Goal: Task Accomplishment & Management: Complete application form

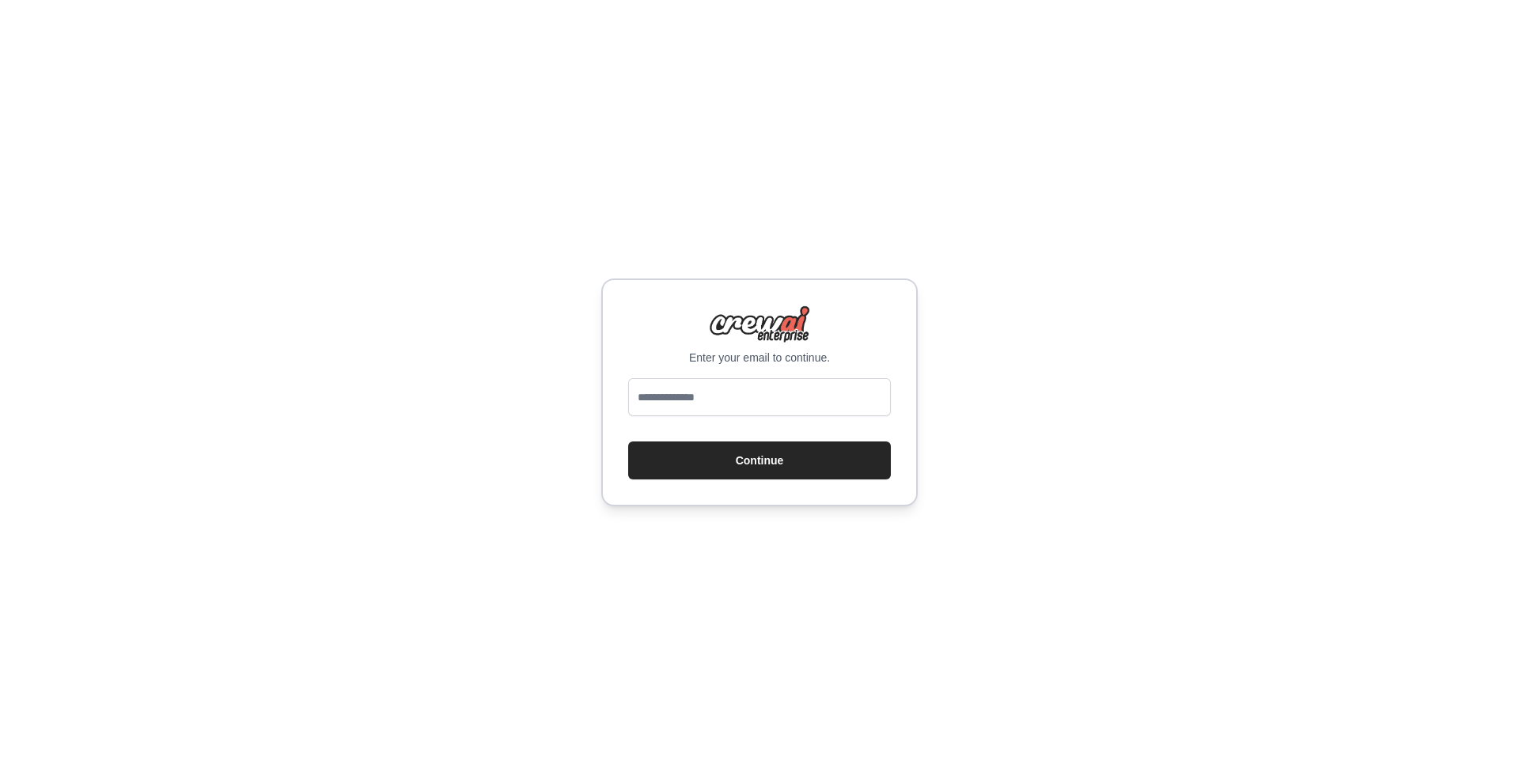
type input "**********"
click at [757, 461] on button "Continue" at bounding box center [760, 460] width 263 height 38
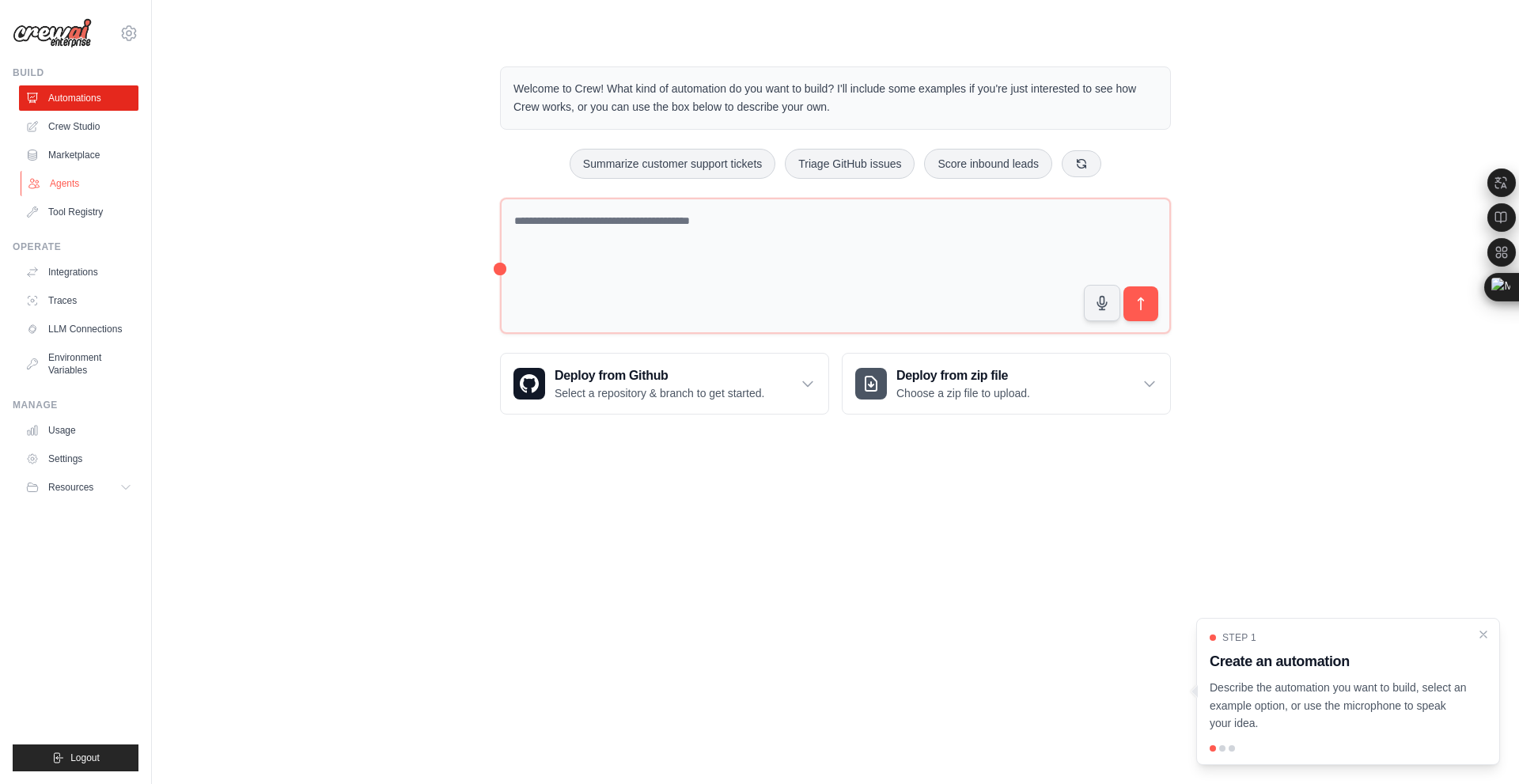
click at [51, 180] on link "Agents" at bounding box center [80, 184] width 120 height 25
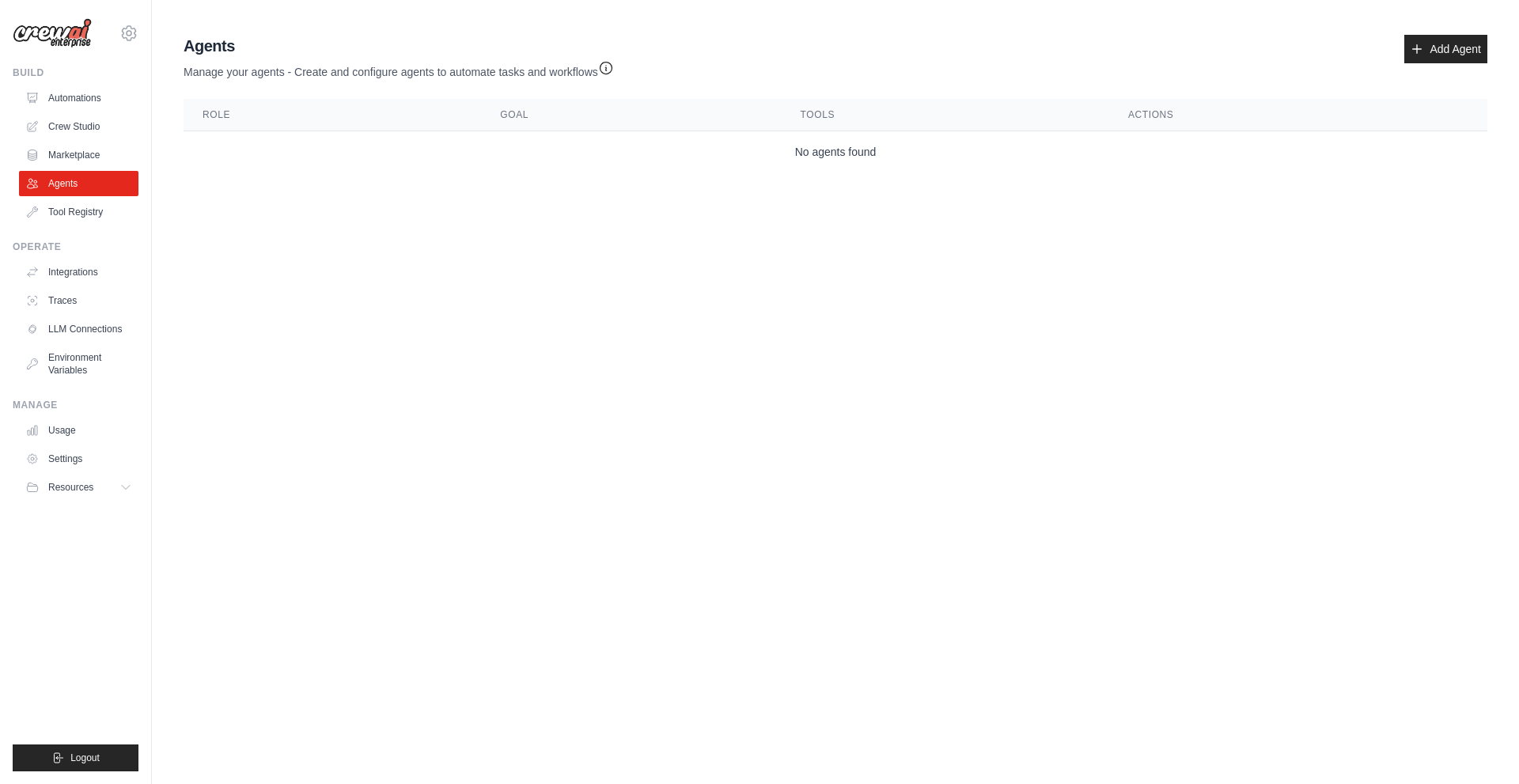
drag, startPoint x: 770, startPoint y: 333, endPoint x: 1114, endPoint y: 243, distance: 355.6
click at [771, 333] on body "[EMAIL_ADDRESS][DOMAIN_NAME] Settings Build Automations Crew Studio" at bounding box center [759, 392] width 1519 height 784
drag, startPoint x: 1237, startPoint y: 200, endPoint x: 1349, endPoint y: 65, distance: 175.4
click at [1238, 200] on main "Agent Usage Guide To use an agent in your CrewAI project, you can initialize it…" at bounding box center [835, 107] width 1367 height 214
click at [1452, 47] on link "Add Agent" at bounding box center [1446, 49] width 83 height 29
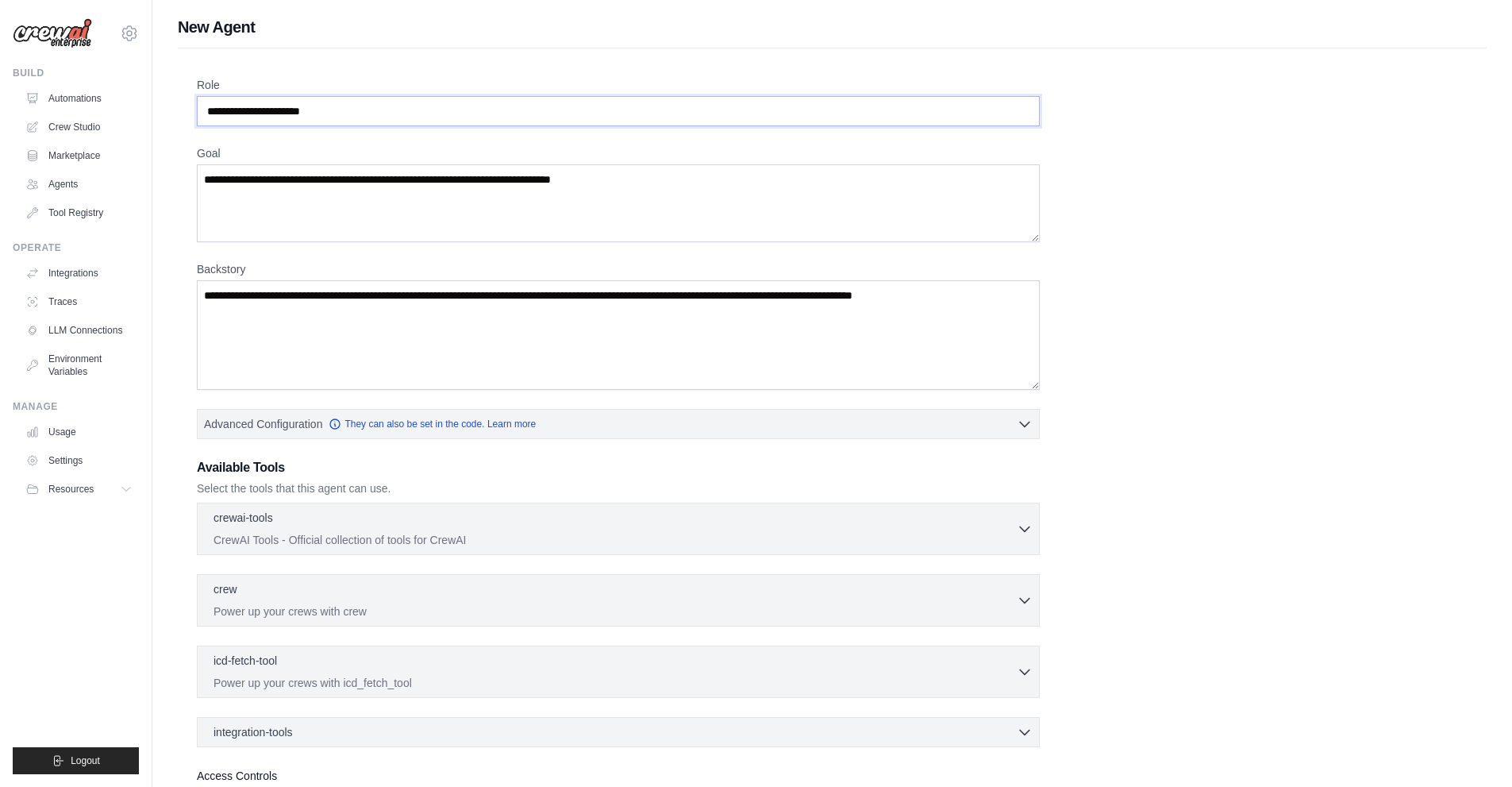
click at [362, 110] on input "Role" at bounding box center [618, 112] width 843 height 30
click at [410, 118] on input "Role" at bounding box center [618, 112] width 843 height 30
click at [419, 110] on input "Role" at bounding box center [618, 112] width 843 height 30
type input "**"
click at [386, 215] on textarea "Goal" at bounding box center [618, 203] width 843 height 78
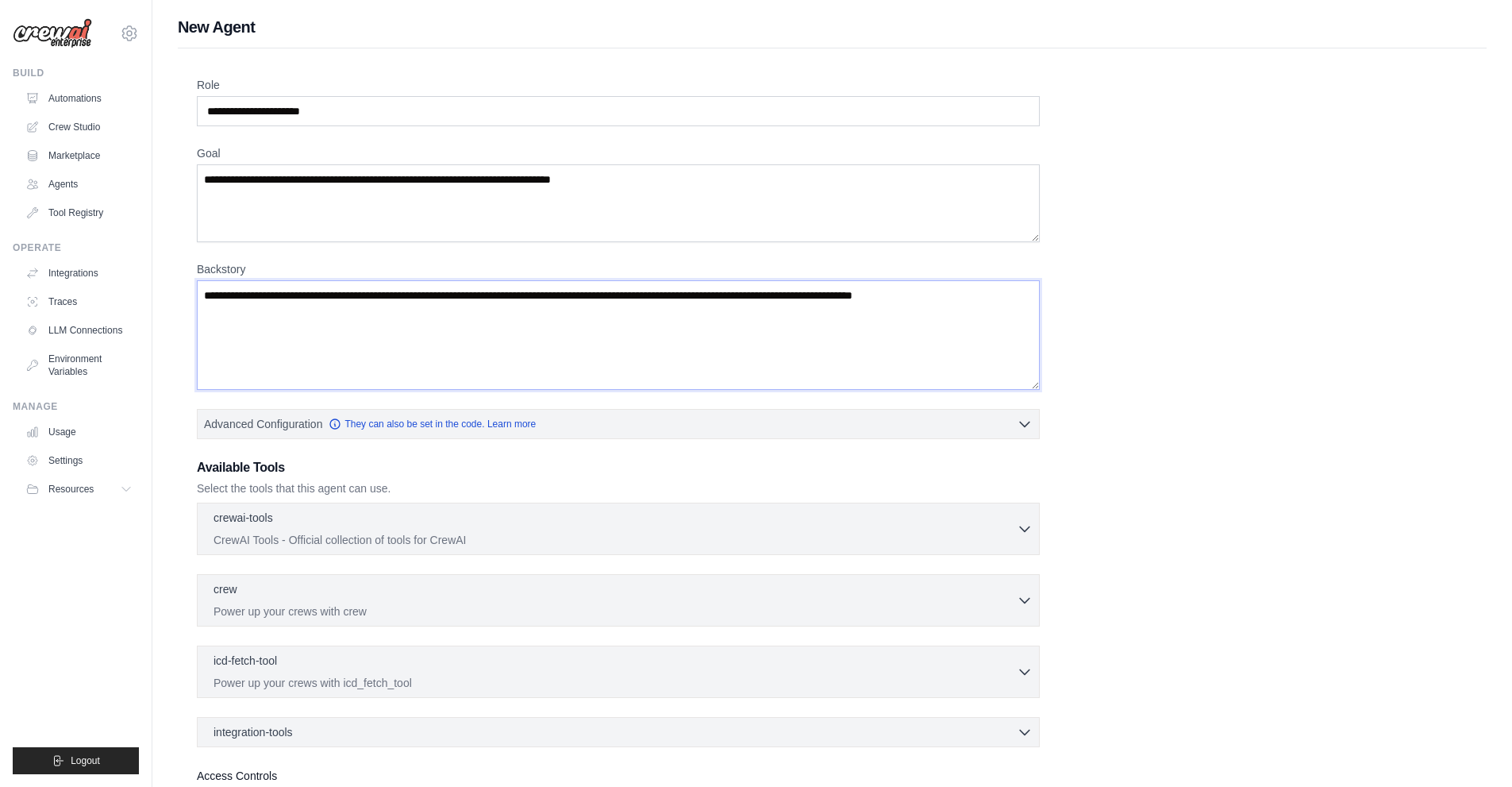
click at [330, 297] on textarea "Backstory" at bounding box center [618, 335] width 843 height 110
click at [342, 311] on textarea "Backstory" at bounding box center [618, 335] width 843 height 110
drag, startPoint x: 418, startPoint y: 325, endPoint x: 504, endPoint y: 309, distance: 87.5
click at [423, 325] on textarea "Backstory" at bounding box center [618, 335] width 843 height 110
click at [1421, 187] on div "Role Goal Backstory Advanced Configuration They can also be set in the code. Le…" at bounding box center [832, 464] width 1270 height 775
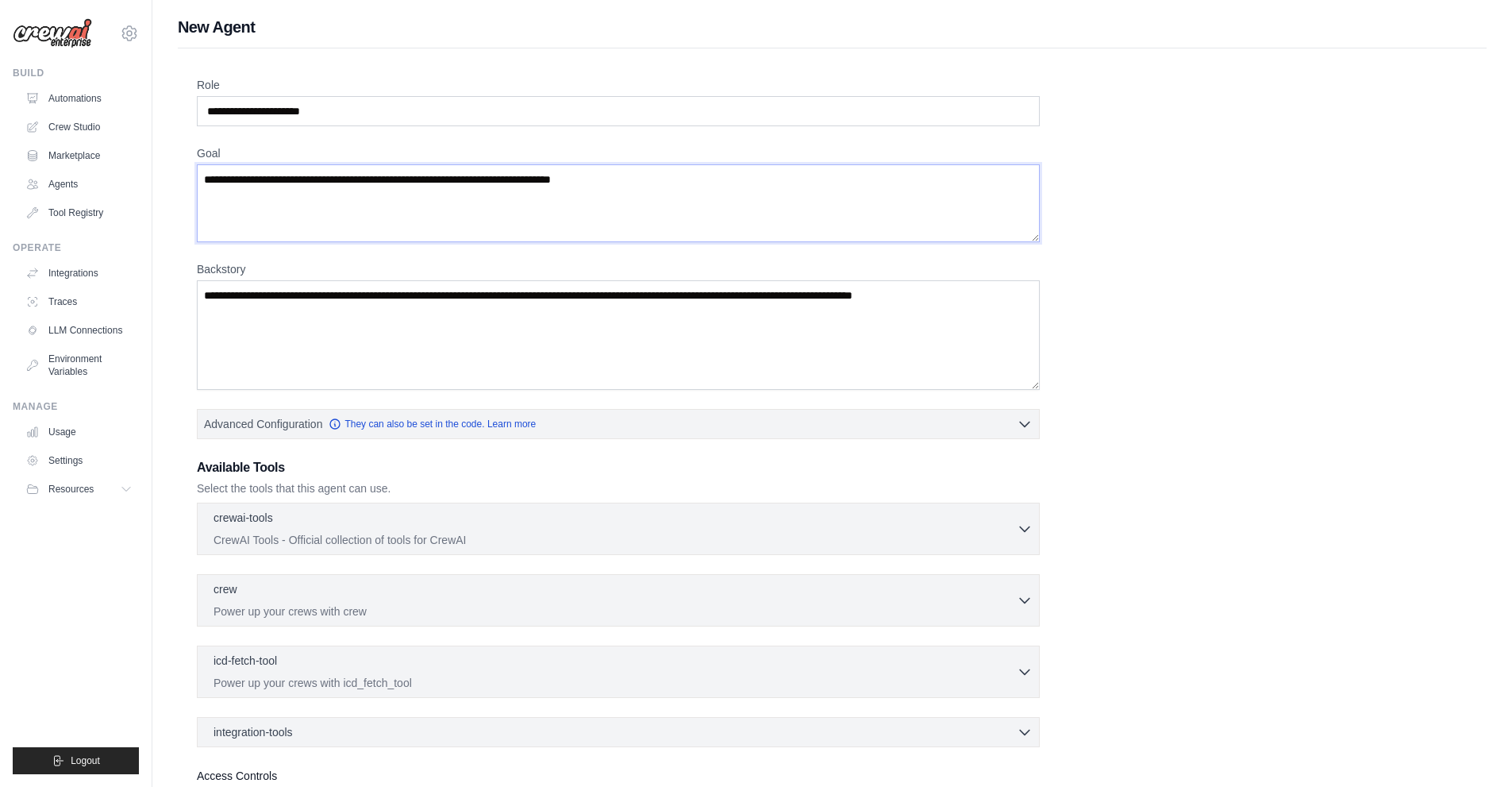
click at [393, 176] on textarea "Goal" at bounding box center [618, 203] width 843 height 78
drag, startPoint x: 406, startPoint y: 181, endPoint x: 510, endPoint y: 184, distance: 104.0
click at [510, 184] on textarea "Goal" at bounding box center [618, 203] width 843 height 78
click at [724, 196] on textarea "Goal" at bounding box center [618, 203] width 843 height 78
drag, startPoint x: 724, startPoint y: 196, endPoint x: 1388, endPoint y: 135, distance: 666.8
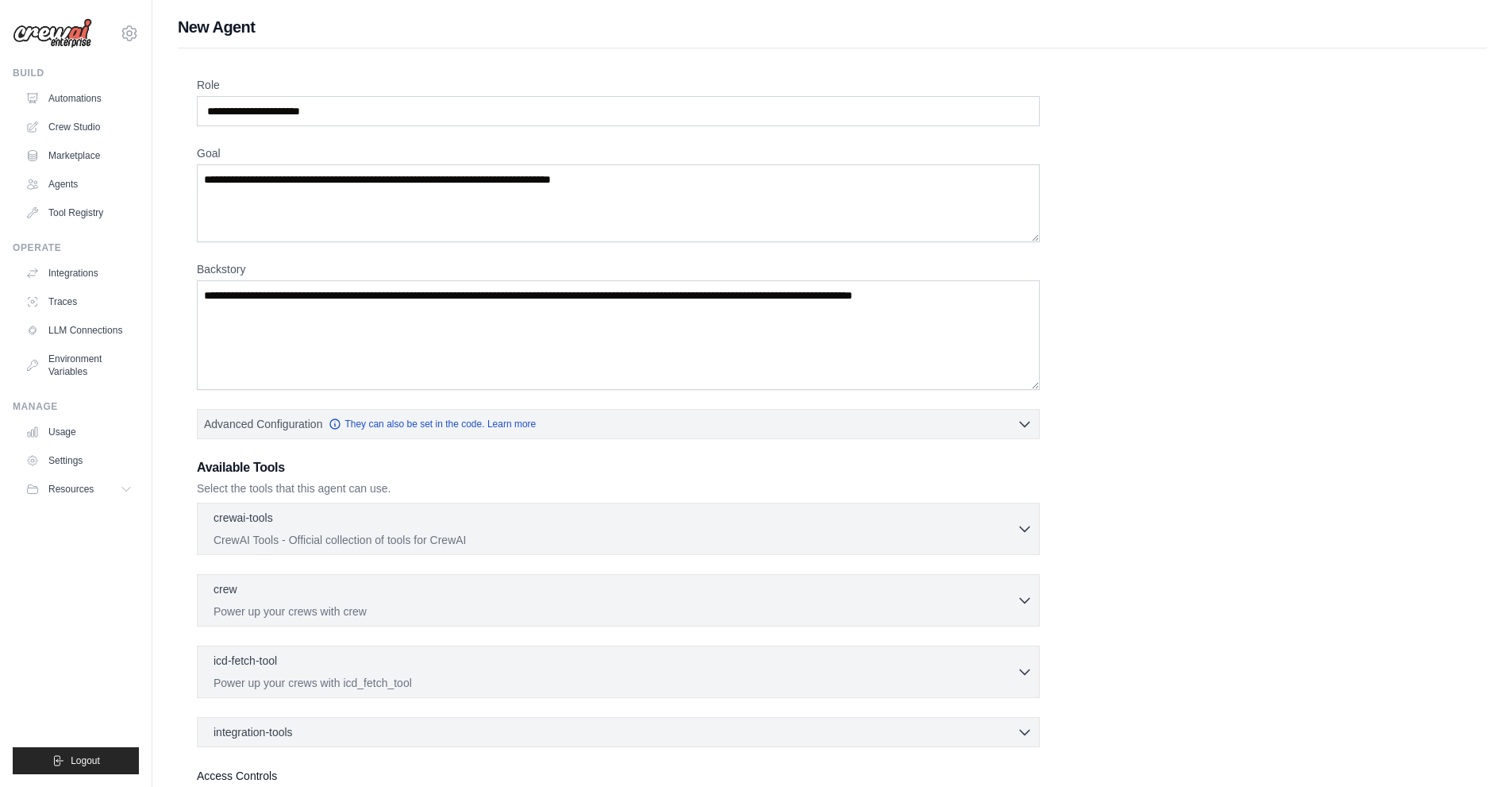
click at [1303, 219] on div "Role Goal Backstory Advanced Configuration They can also be set in the code. Le…" at bounding box center [832, 464] width 1270 height 775
drag, startPoint x: 1427, startPoint y: 118, endPoint x: 1420, endPoint y: 74, distance: 44.6
click at [1427, 118] on div "Role Goal Backstory Advanced Configuration They can also be set in the code. Le…" at bounding box center [832, 464] width 1270 height 775
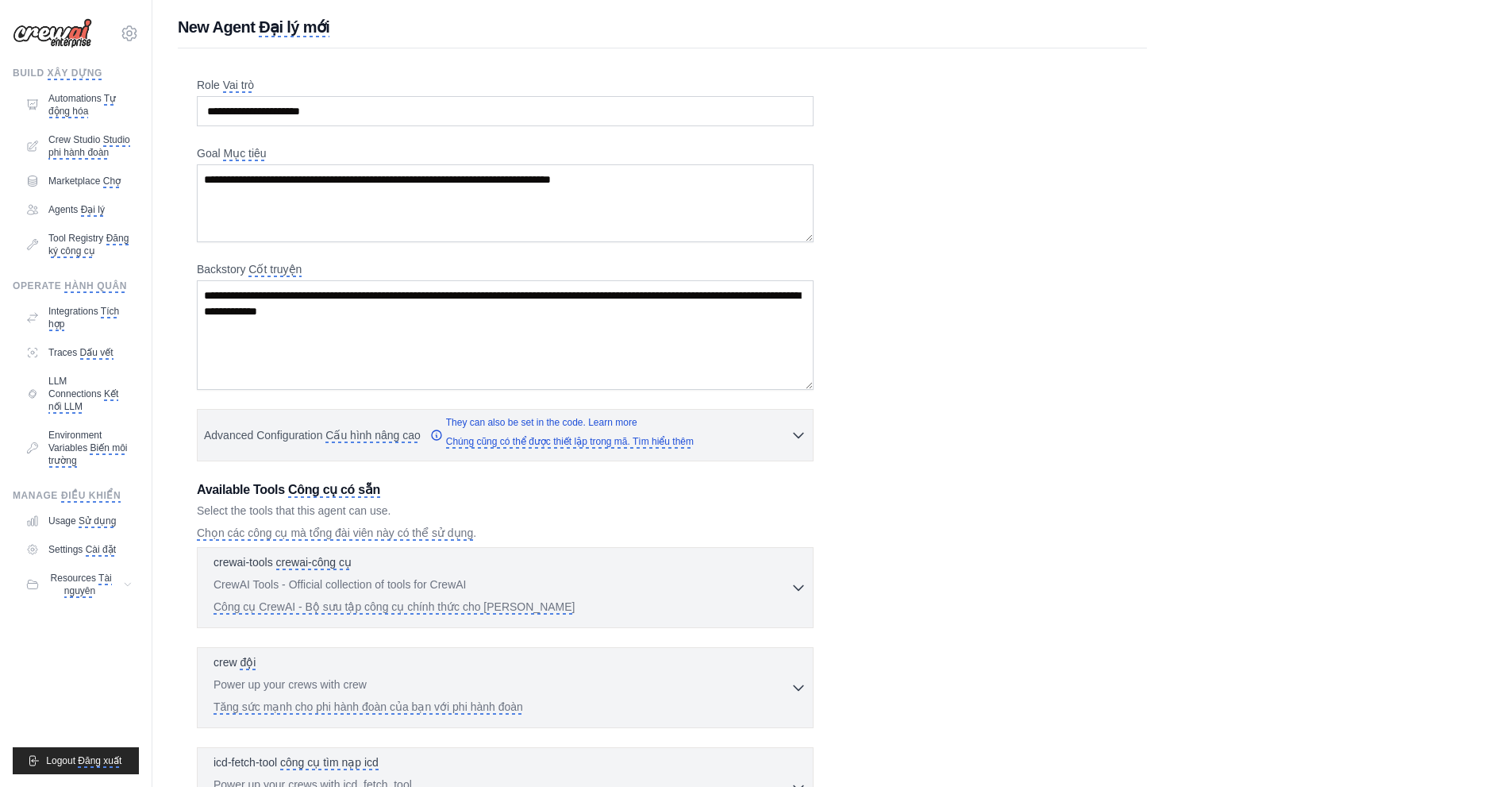
click at [1172, 210] on html "phhaidann@gmail.com Settings Build XÂY DỰNG Automations Tự động hóa Crew Studio…" at bounding box center [586, 527] width 1172 height 1053
click at [438, 191] on textarea "Goal Mục tiêu" at bounding box center [505, 203] width 617 height 78
click at [391, 575] on div "crewai-tools crewai-công cụ 0 selected CrewAI Tools - Official collection of to…" at bounding box center [502, 587] width 577 height 67
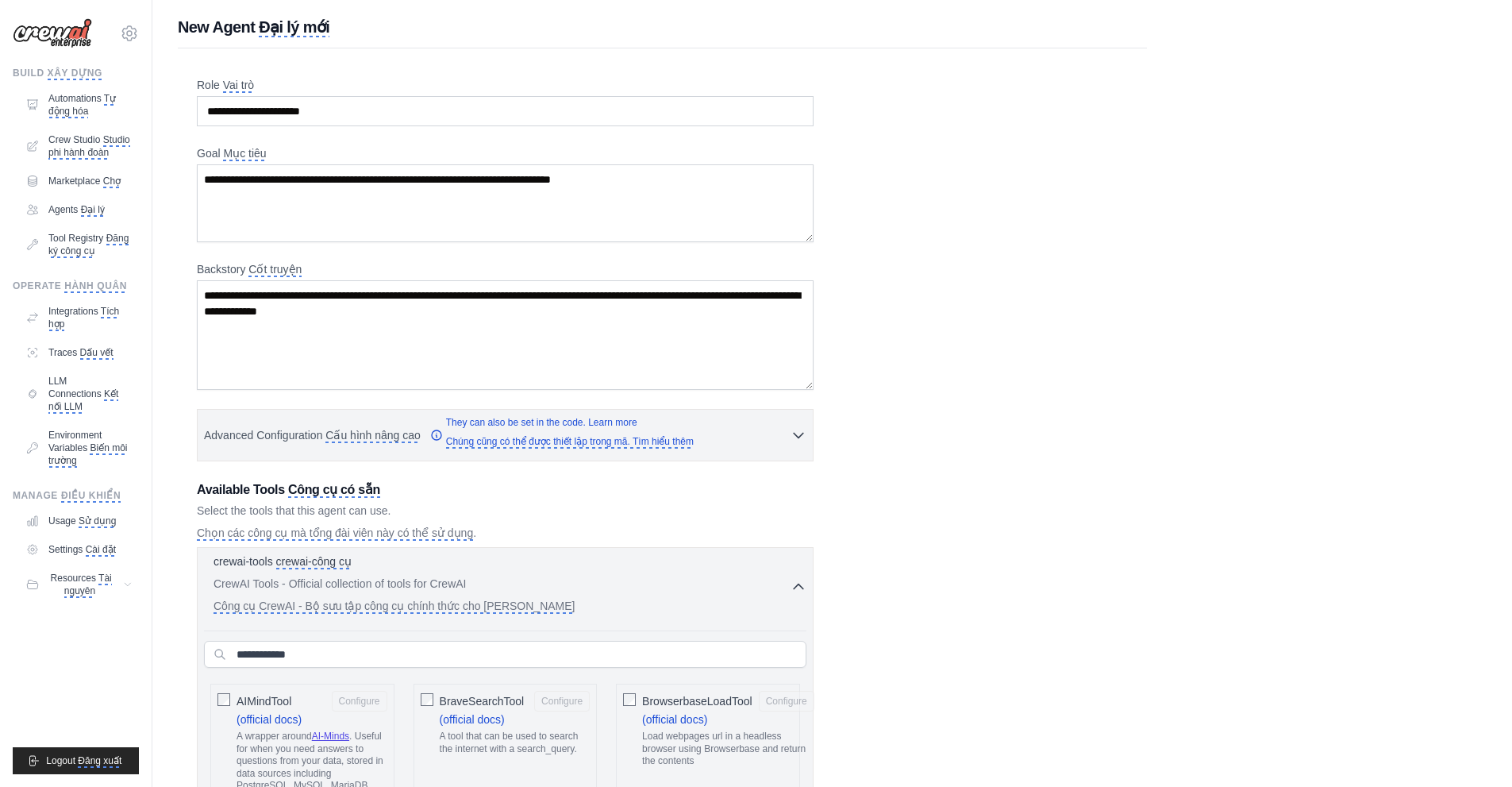
click at [391, 575] on div "crewai-tools crewai-công cụ 0 selected CrewAI Tools - Official collection of to…" at bounding box center [502, 587] width 577 height 67
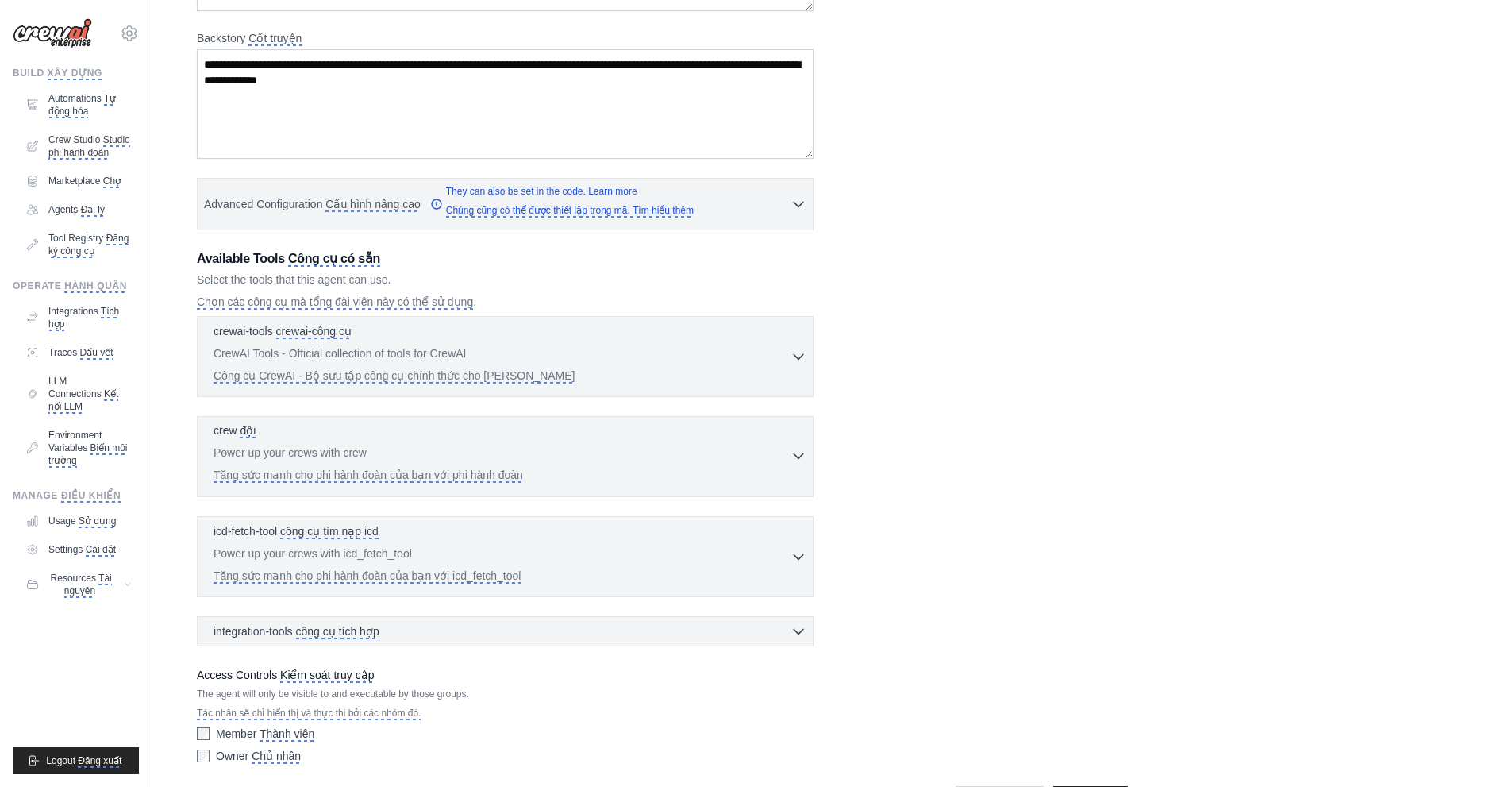
scroll to position [286, 0]
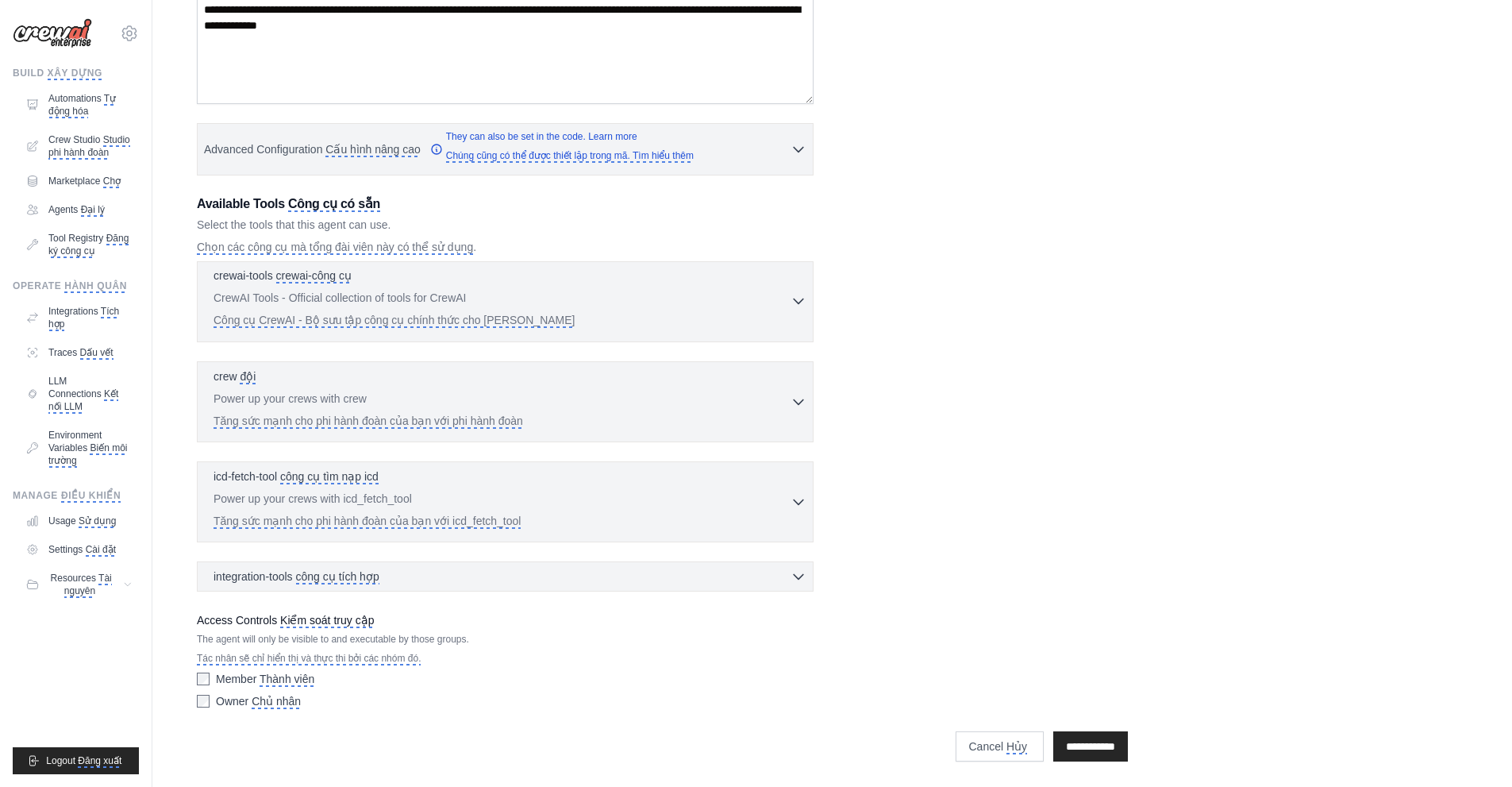
click at [650, 311] on p "CrewAI Tools - Official collection of tools for CrewAI Công cụ CrewAI - Bộ sưu …" at bounding box center [502, 309] width 577 height 38
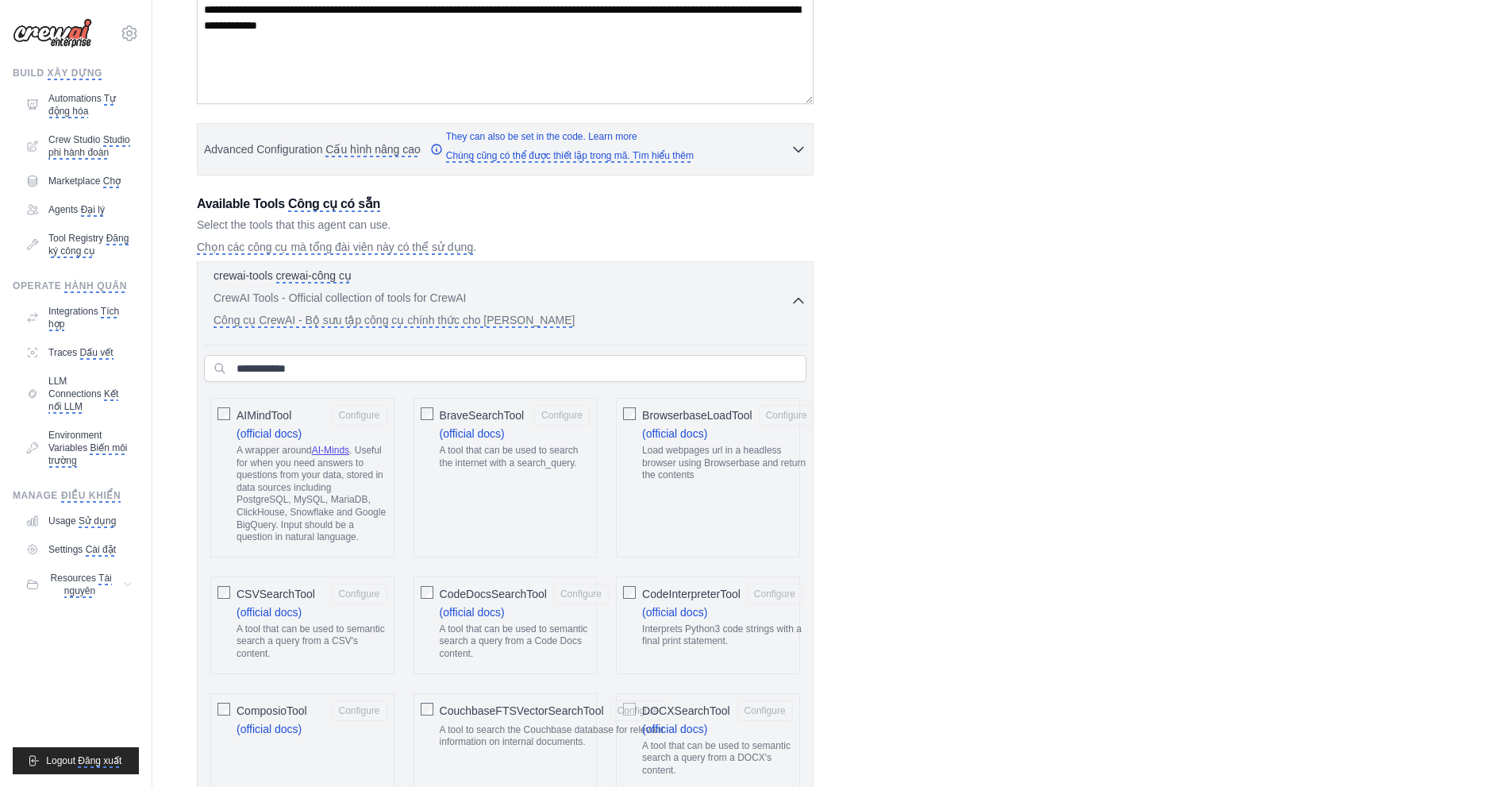
click at [650, 311] on p "CrewAI Tools - Official collection of tools for CrewAI Công cụ CrewAI - Bộ sưu …" at bounding box center [502, 309] width 577 height 38
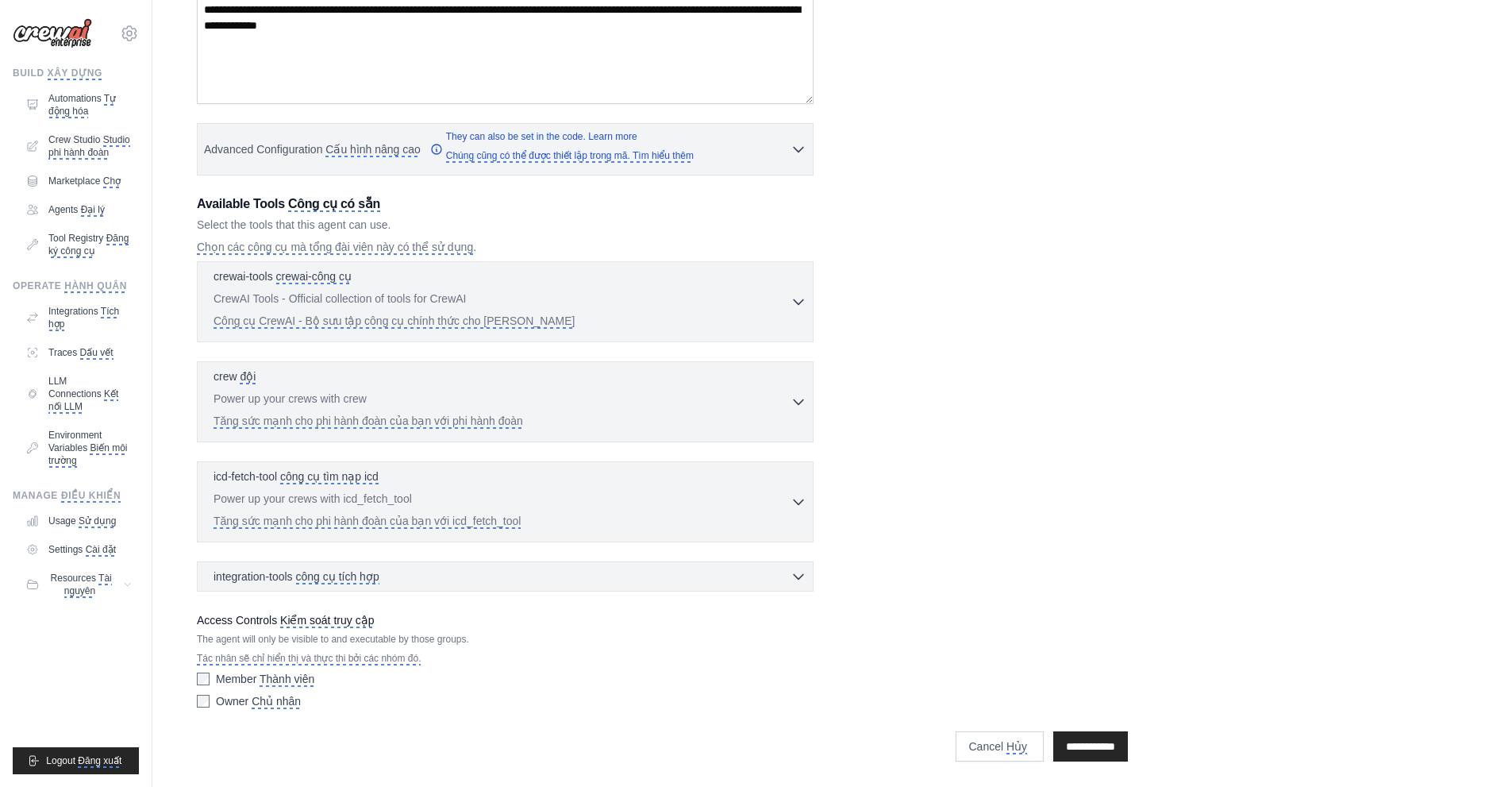
drag, startPoint x: 1415, startPoint y: 161, endPoint x: 1419, endPoint y: 133, distance: 28.3
click at [1172, 154] on html "phhaidann@gmail.com Settings Build XÂY DỰNG Automations Tự động hóa Crew Studio…" at bounding box center [586, 250] width 1172 height 1073
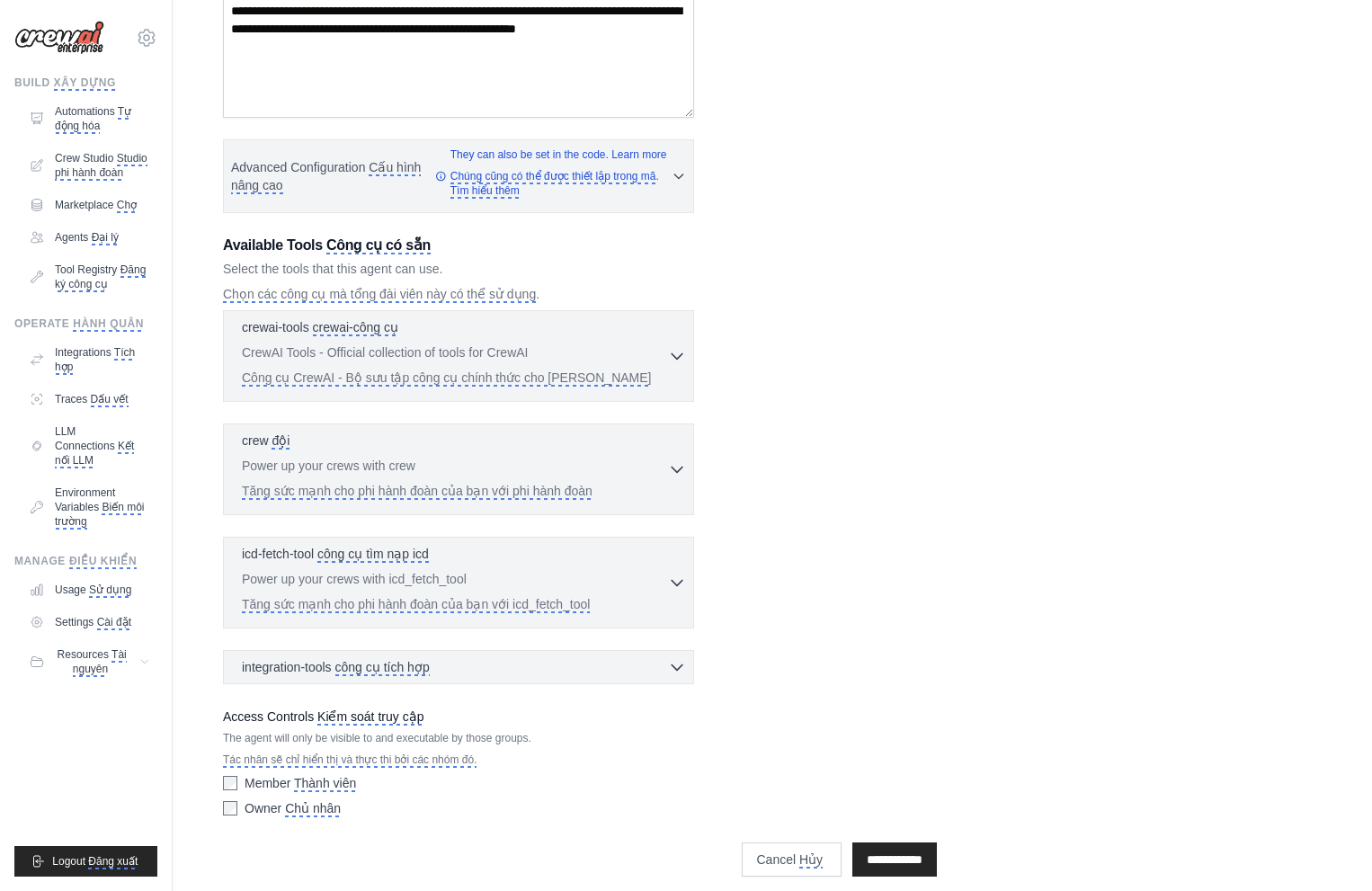
drag, startPoint x: 1124, startPoint y: 312, endPoint x: 1051, endPoint y: 278, distance: 80.5
click at [987, 311] on html "phhaidann@gmail.com Settings Build XÂY DỰNG Automations Tự động hóa Crew Studio…" at bounding box center [493, 291] width 987 height 1229
click at [977, 128] on div "New Agent Đại lý mới Role Vai trò Goal Mục tiêu Backstory Cốt truyện Advanced C…" at bounding box center [579, 291] width 815 height 1192
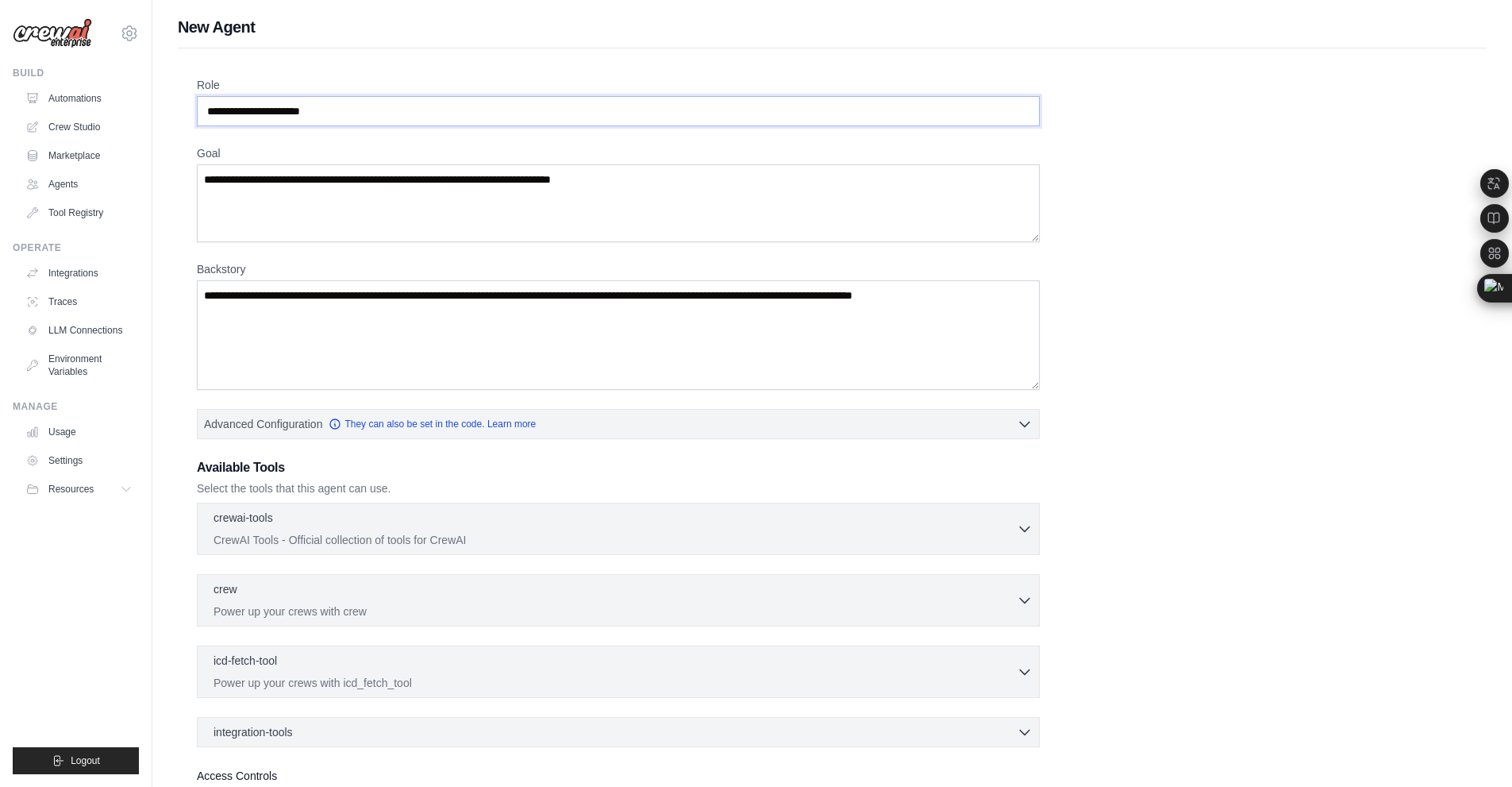
click at [390, 112] on input "Role" at bounding box center [618, 112] width 843 height 30
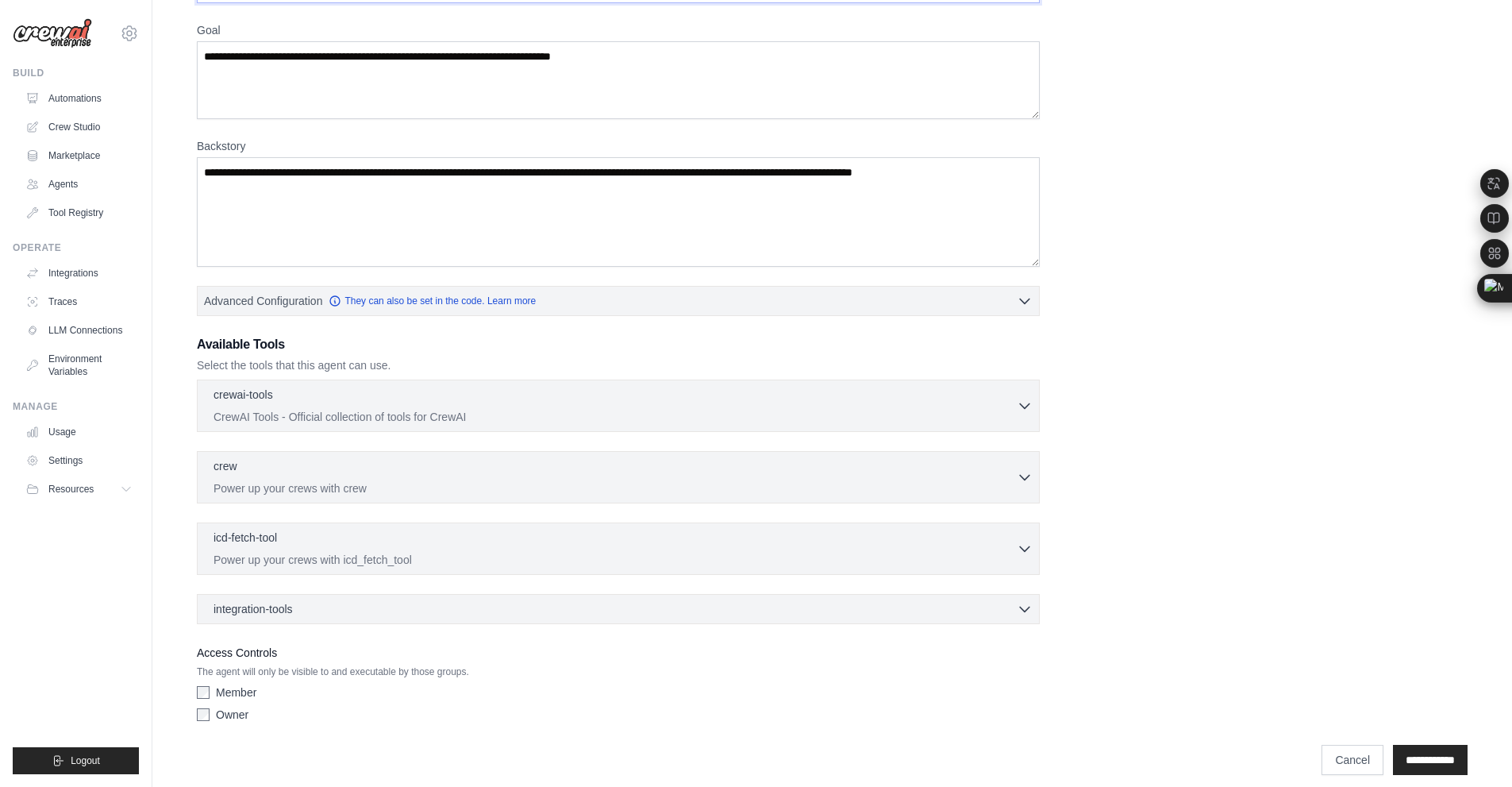
scroll to position [137, 0]
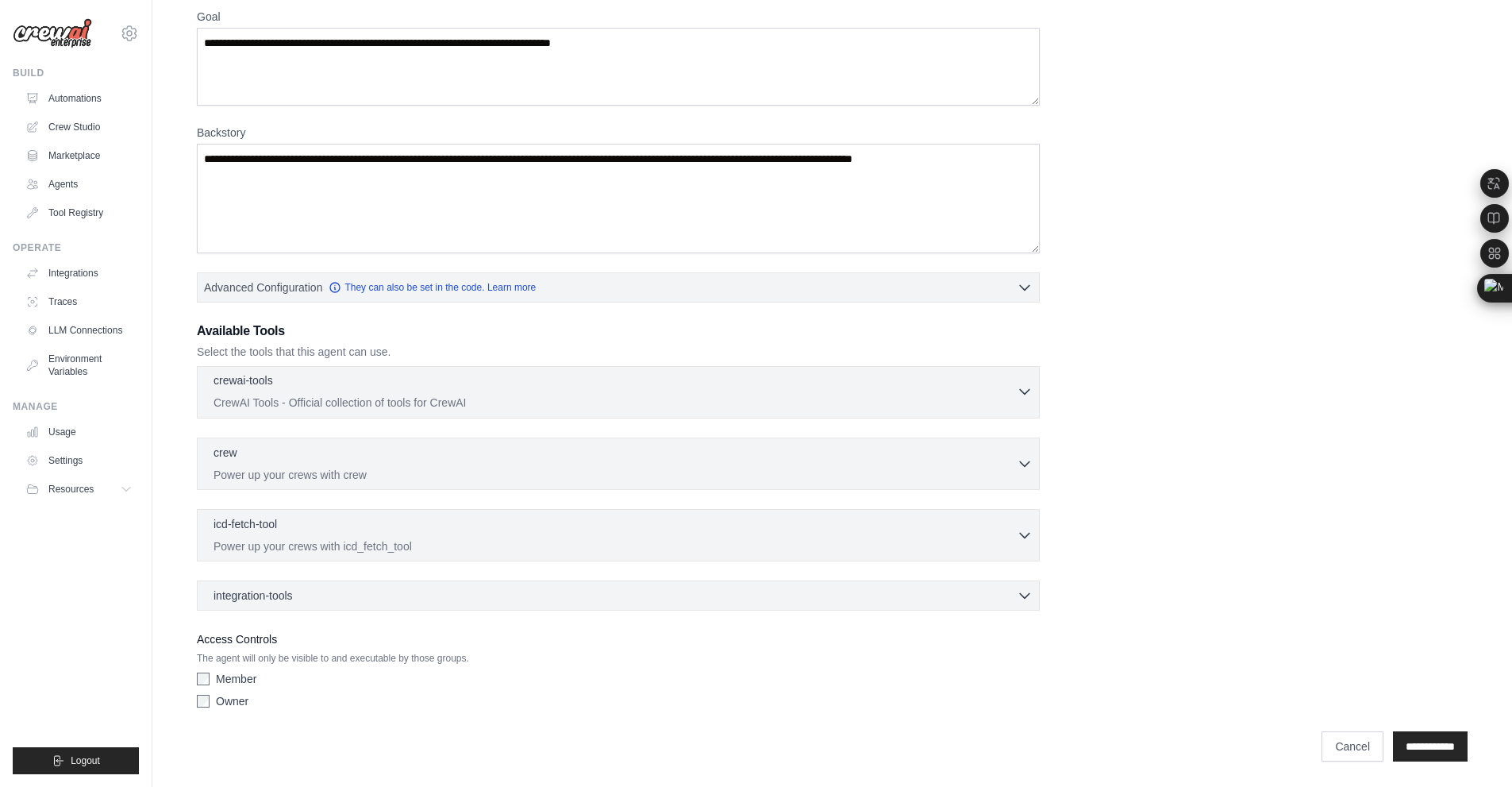
click at [372, 399] on p "CrewAI Tools - Official collection of tools for CrewAI" at bounding box center [615, 402] width 803 height 16
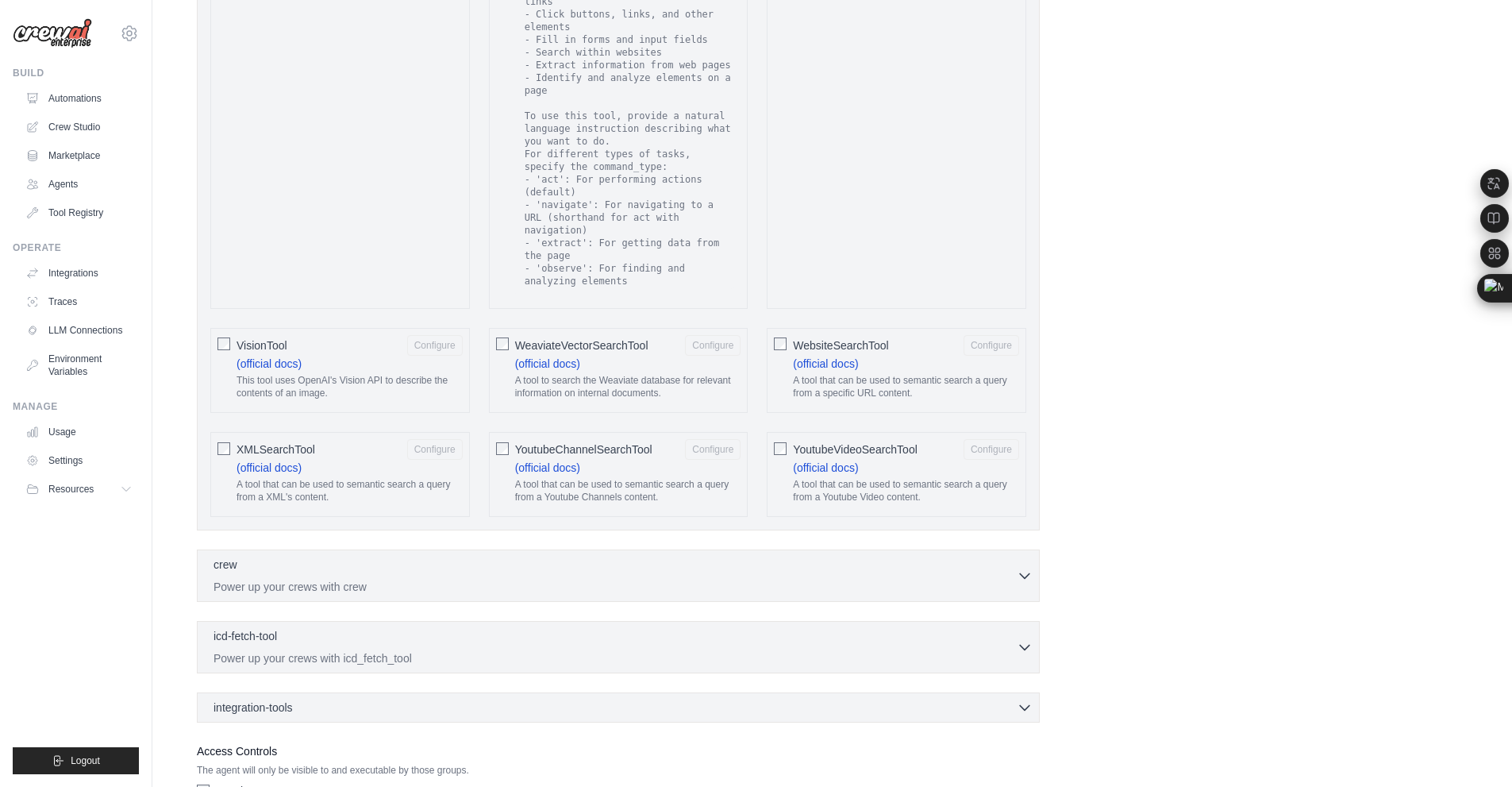
scroll to position [2757, 0]
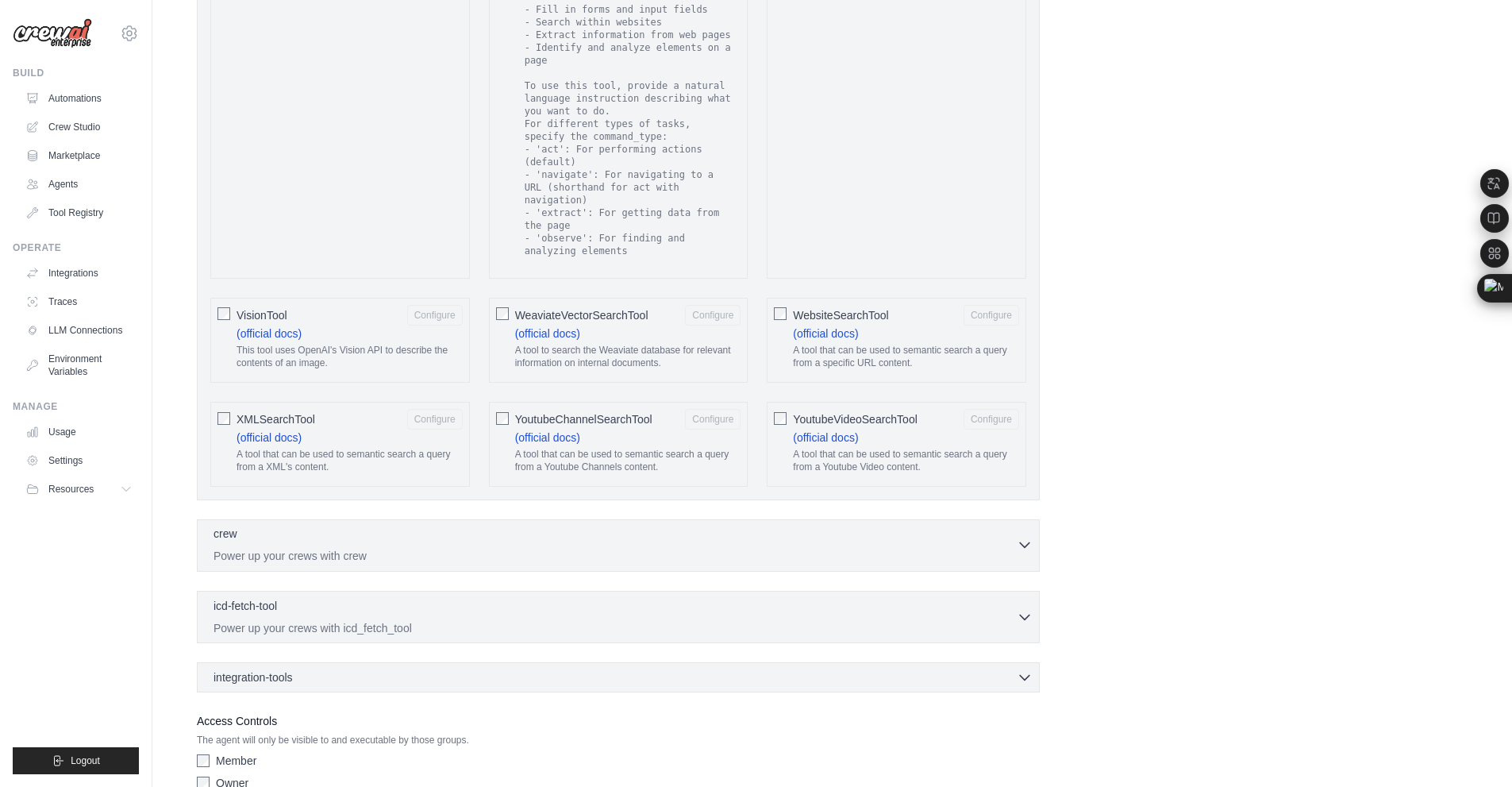
click at [327, 548] on p "Power up your crews with crew" at bounding box center [615, 555] width 803 height 16
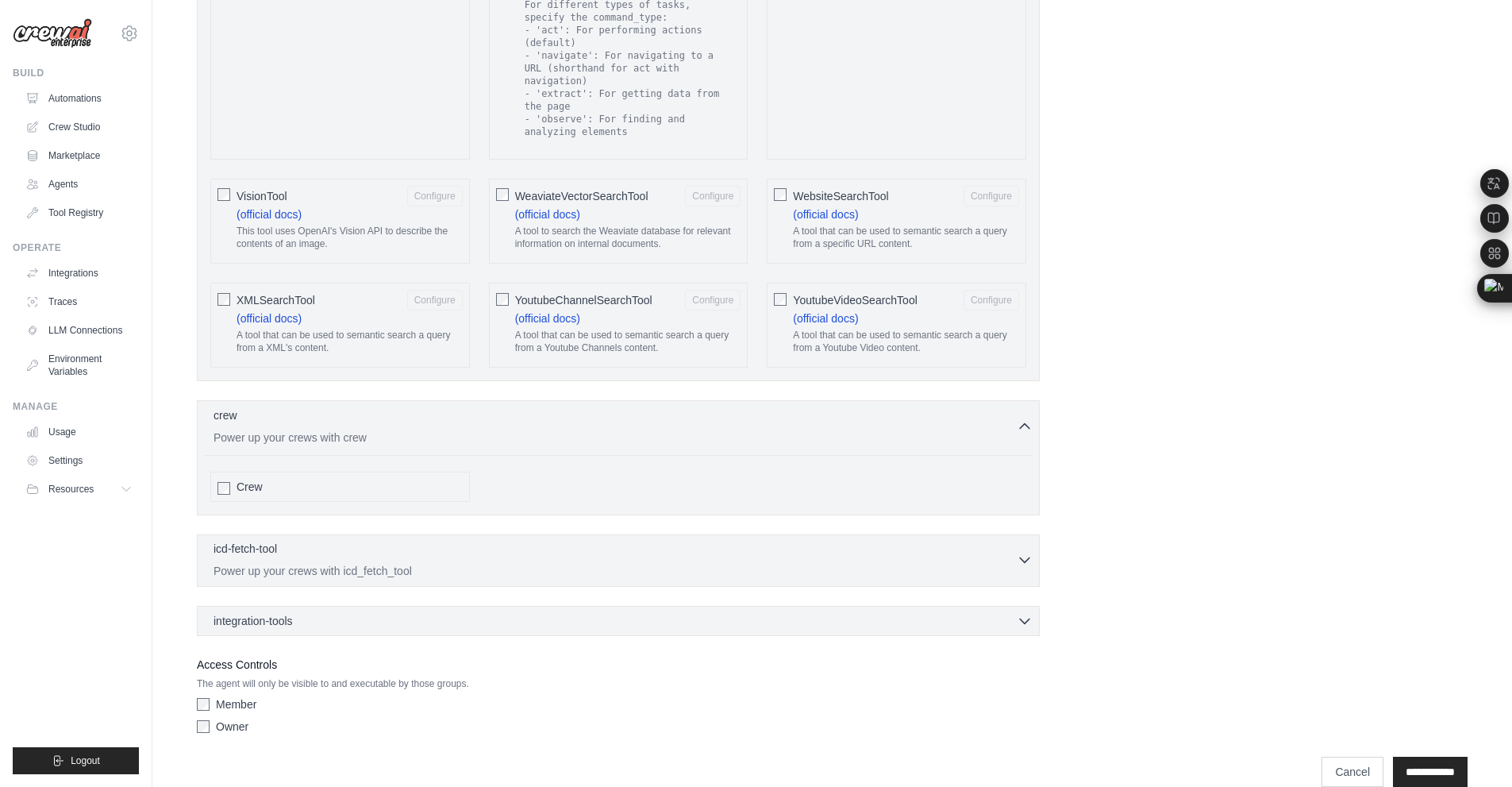
click at [365, 541] on div "icd-fetch-tool 0 selected" at bounding box center [615, 550] width 803 height 19
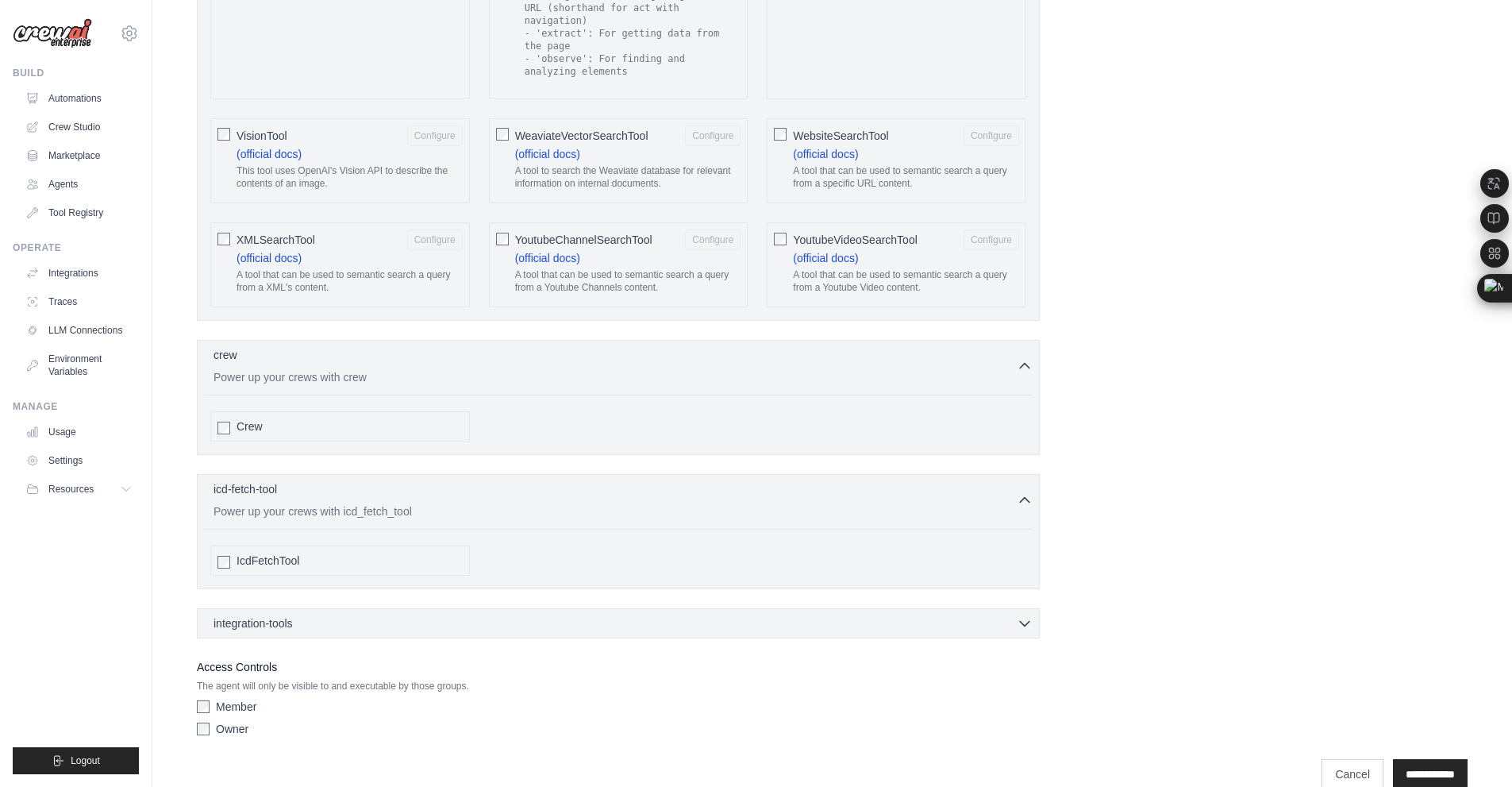
scroll to position [2938, 0]
click at [344, 612] on div "integration-tools 0 selected" at bounding box center [623, 620] width 819 height 16
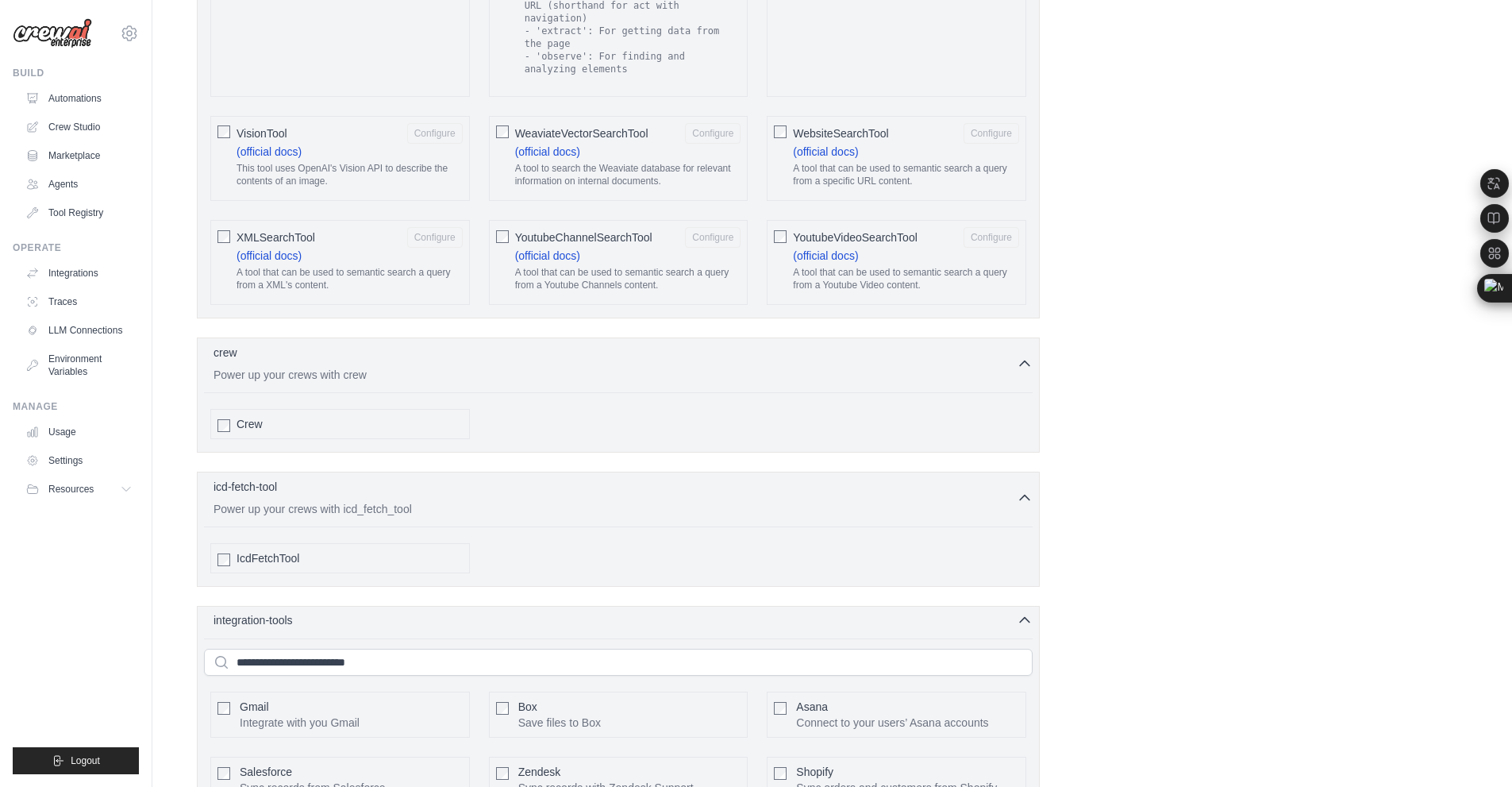
click at [344, 612] on div "integration-tools 0 selected" at bounding box center [623, 620] width 819 height 16
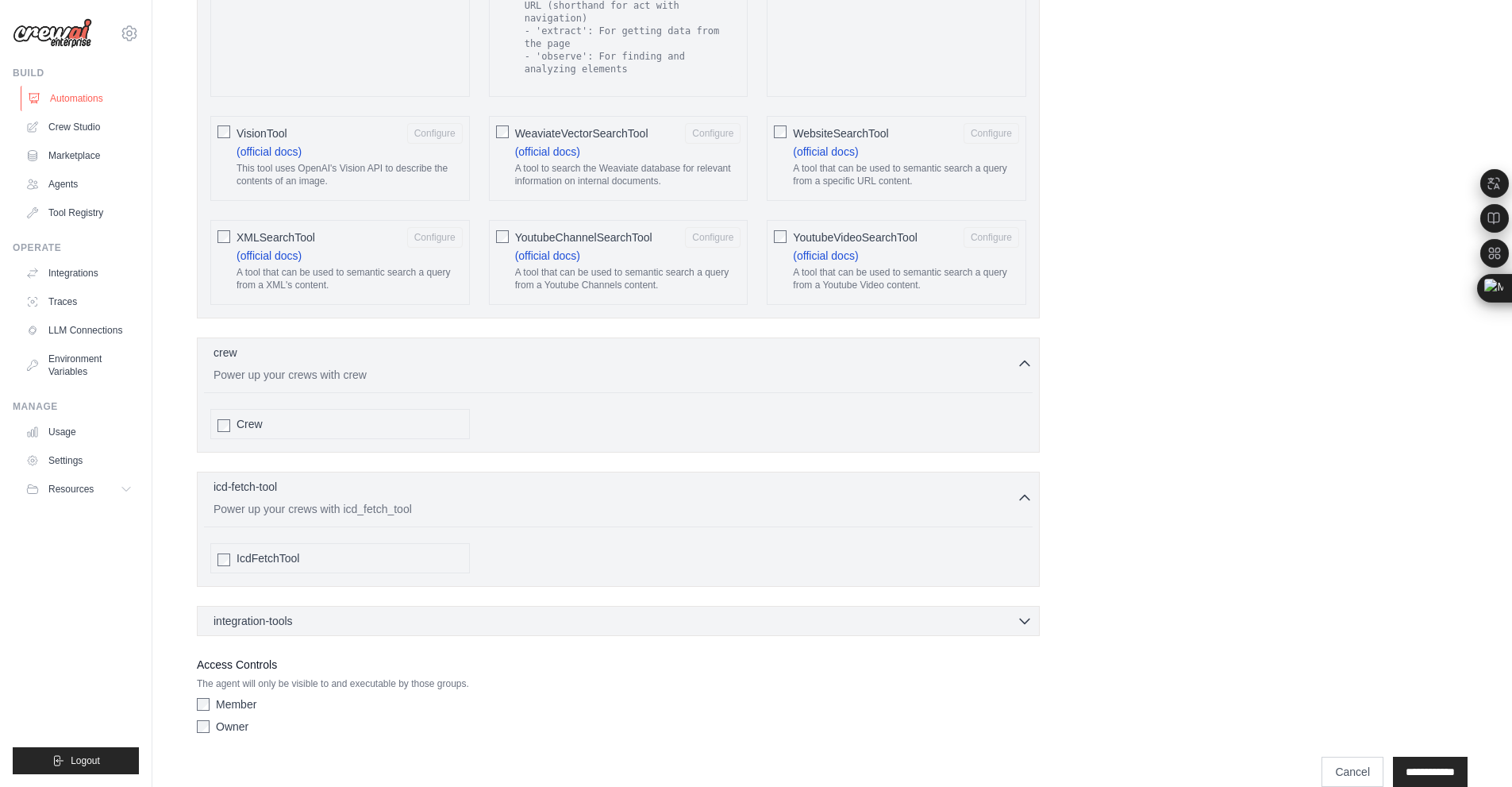
click at [82, 90] on link "Automations" at bounding box center [80, 98] width 120 height 25
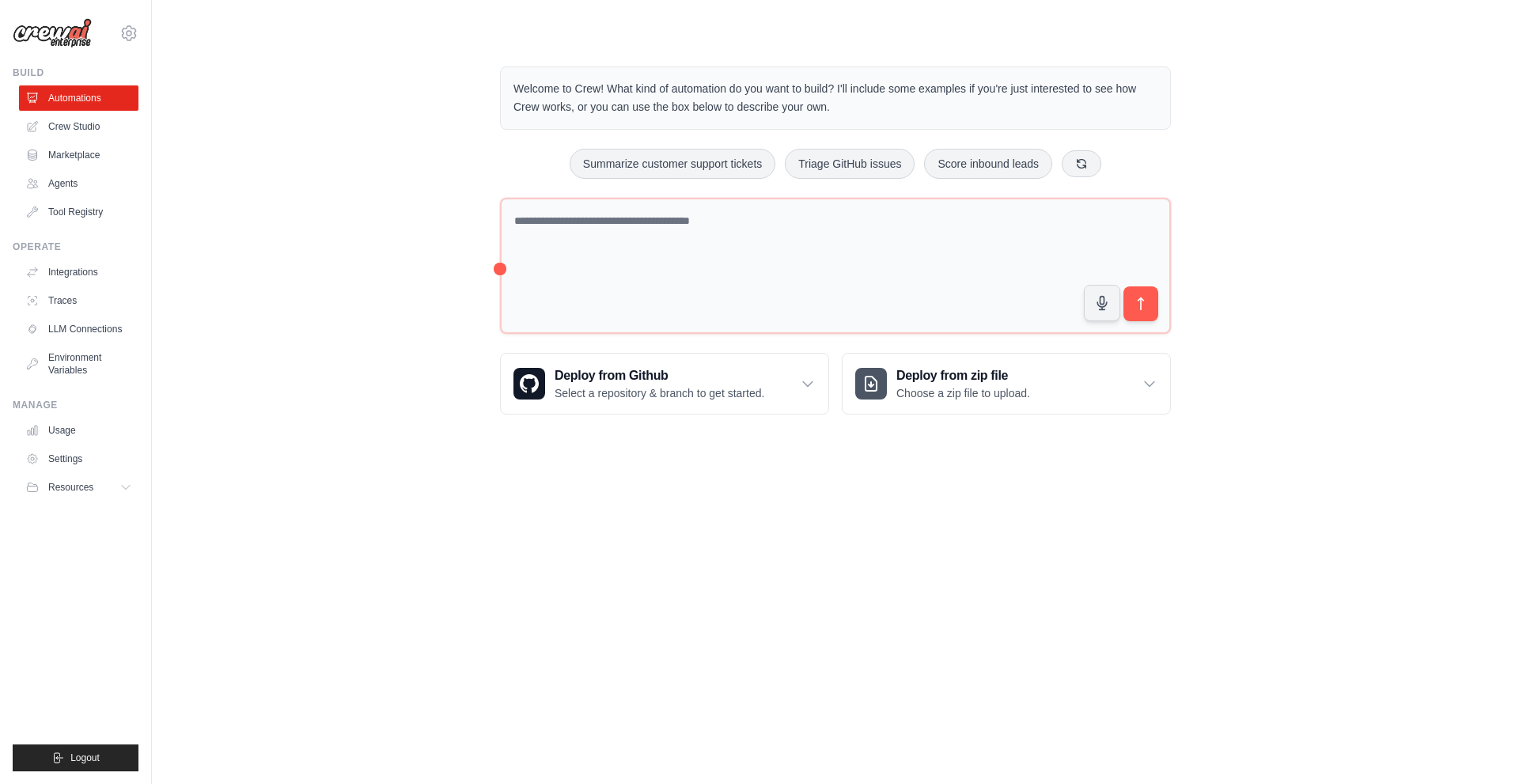
click at [253, 566] on body "phhaidann@gmail.com Settings Build Automations Crew Studio" at bounding box center [759, 392] width 1519 height 784
click at [58, 32] on img at bounding box center [52, 34] width 79 height 30
